Goal: Obtain resource: Download file/media

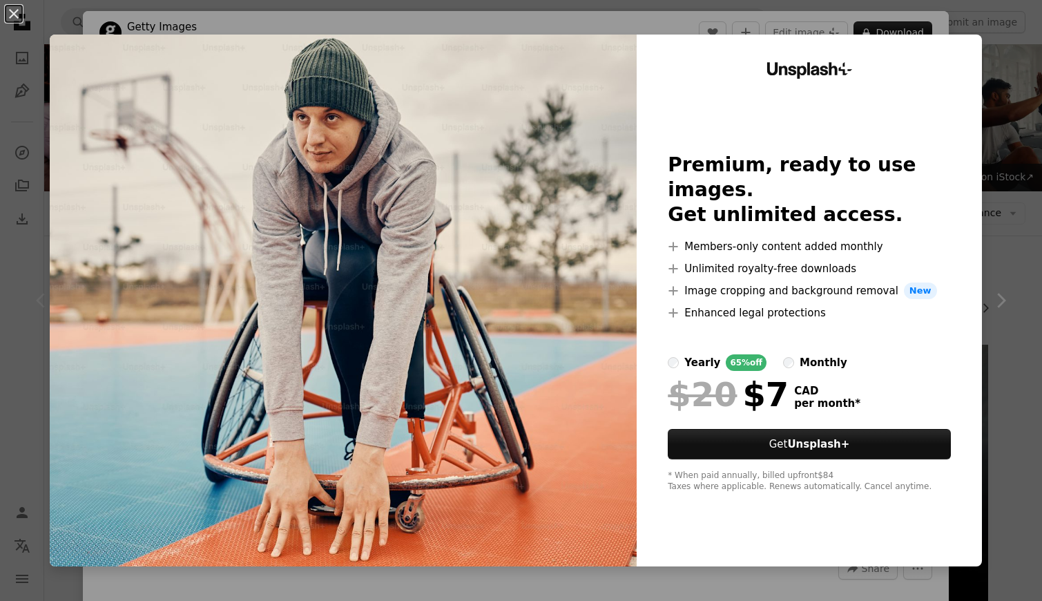
click at [1019, 157] on div "An X shape Unsplash+ Premium, ready to use images. Get unlimited access. A plus…" at bounding box center [521, 300] width 1042 height 601
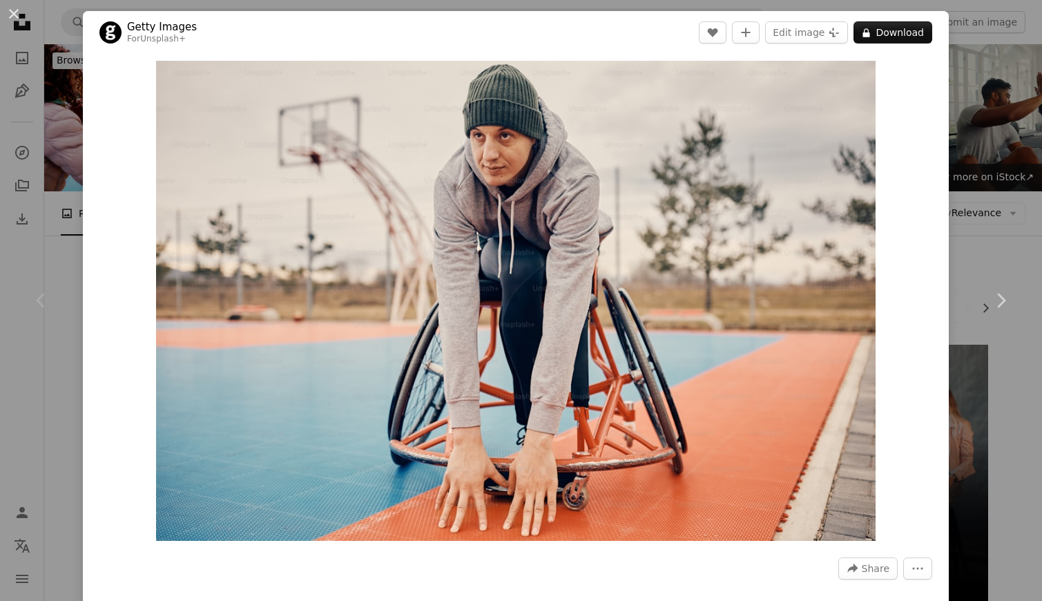
click at [22, 369] on div "An X shape Chevron left Chevron right Getty Images For Unsplash+ A heart A plus…" at bounding box center [521, 300] width 1042 height 601
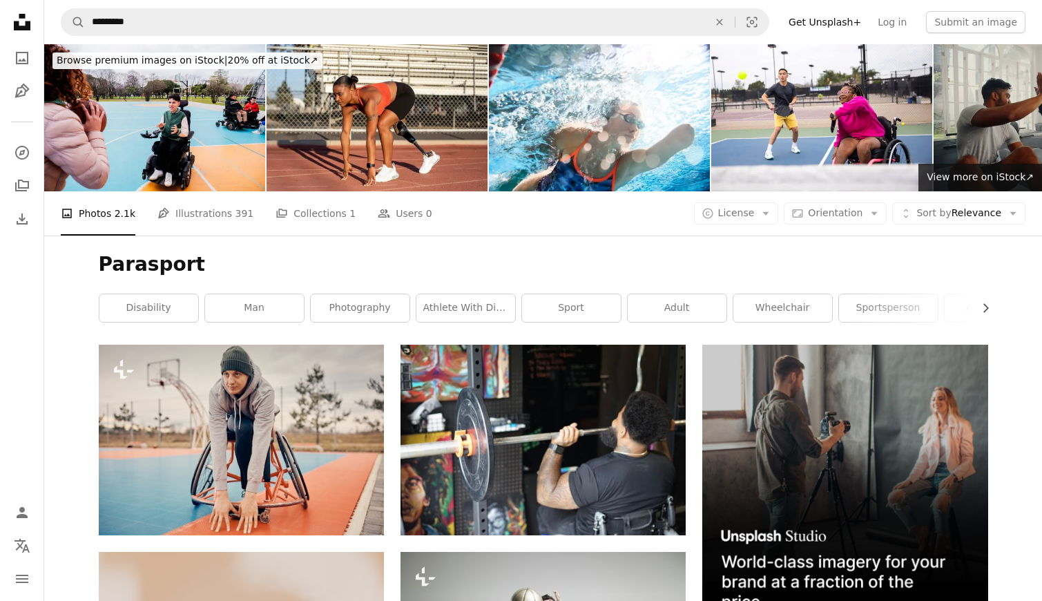
click at [21, 23] on icon "Unsplash logo Unsplash Home" at bounding box center [22, 22] width 28 height 28
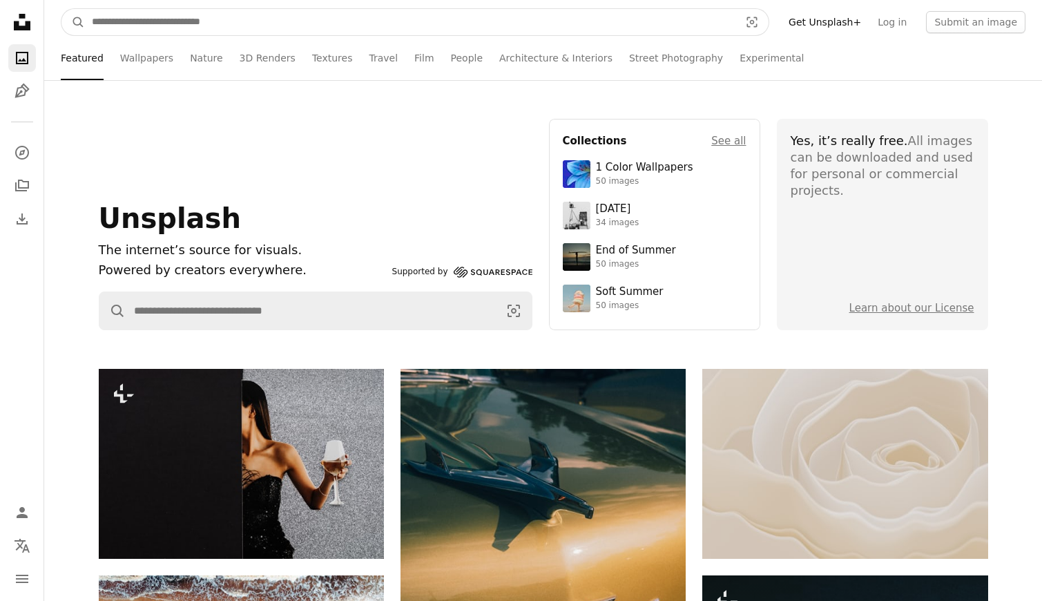
click at [153, 24] on input "Find visuals sitewide" at bounding box center [410, 22] width 651 height 26
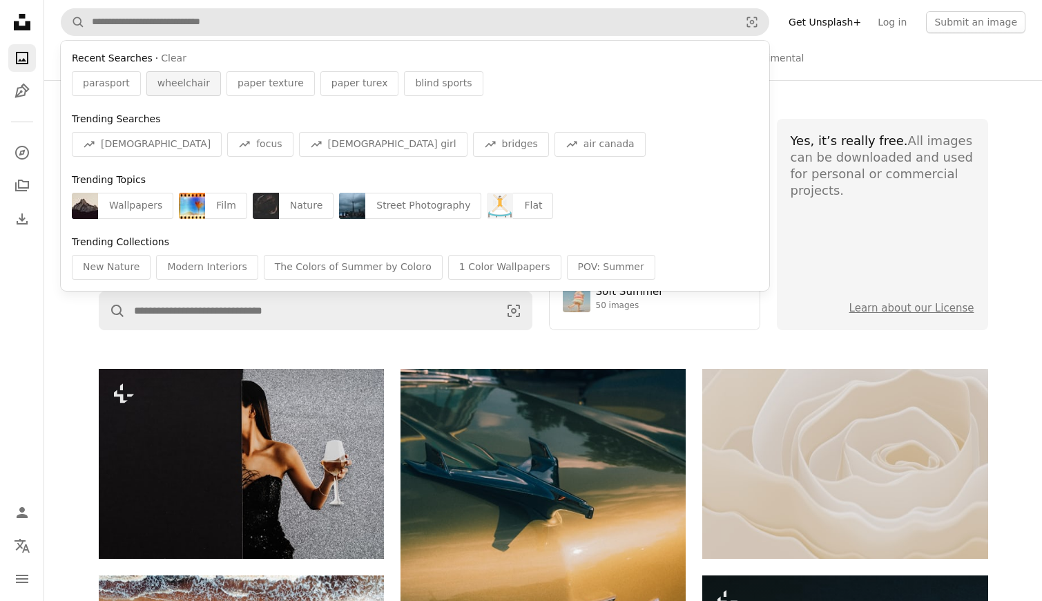
click at [171, 83] on span "wheelchair" at bounding box center [183, 84] width 52 height 14
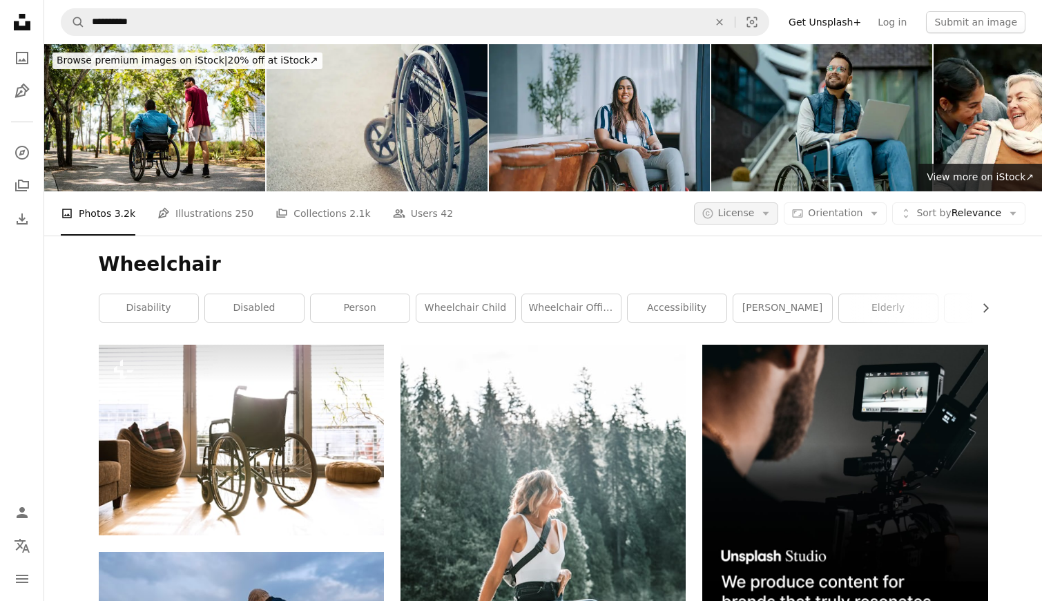
click at [755, 215] on span "License" at bounding box center [736, 212] width 37 height 11
click at [742, 315] on link "Free" at bounding box center [763, 323] width 113 height 25
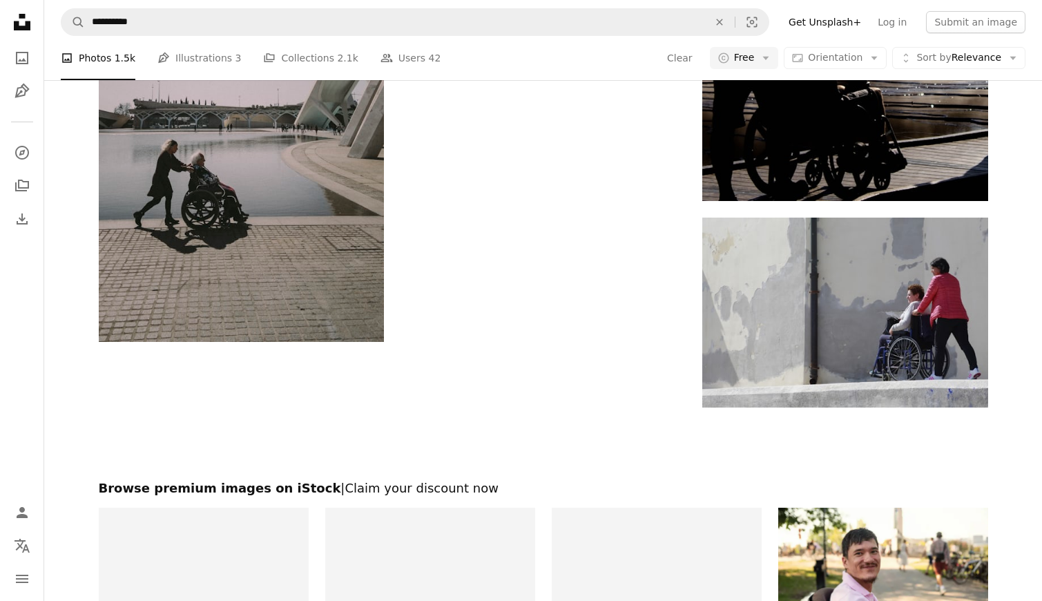
scroll to position [2264, 0]
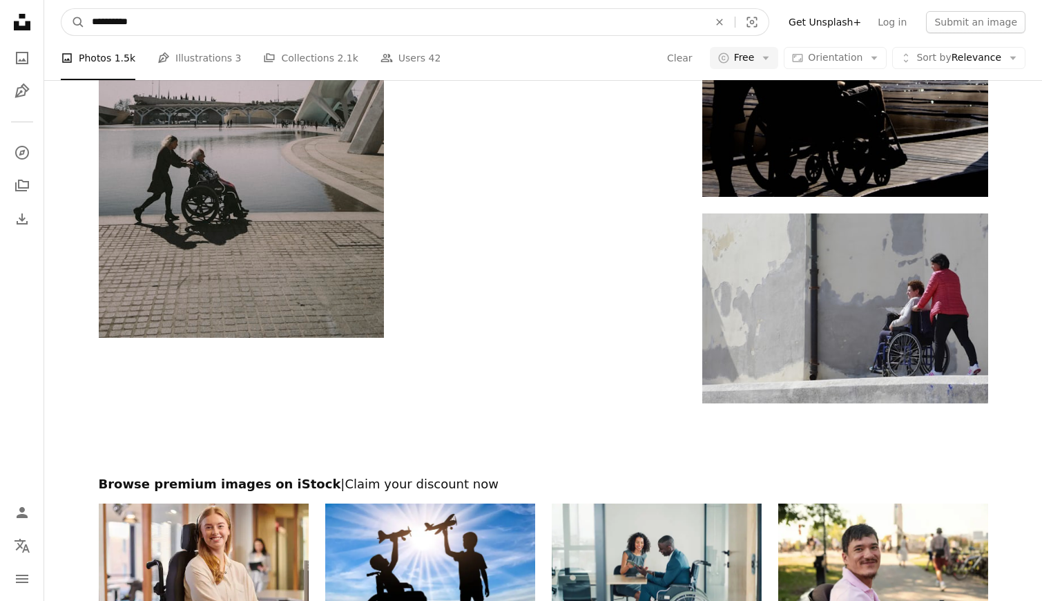
click at [276, 26] on input "**********" at bounding box center [394, 22] width 619 height 26
